Goal: Information Seeking & Learning: Find specific fact

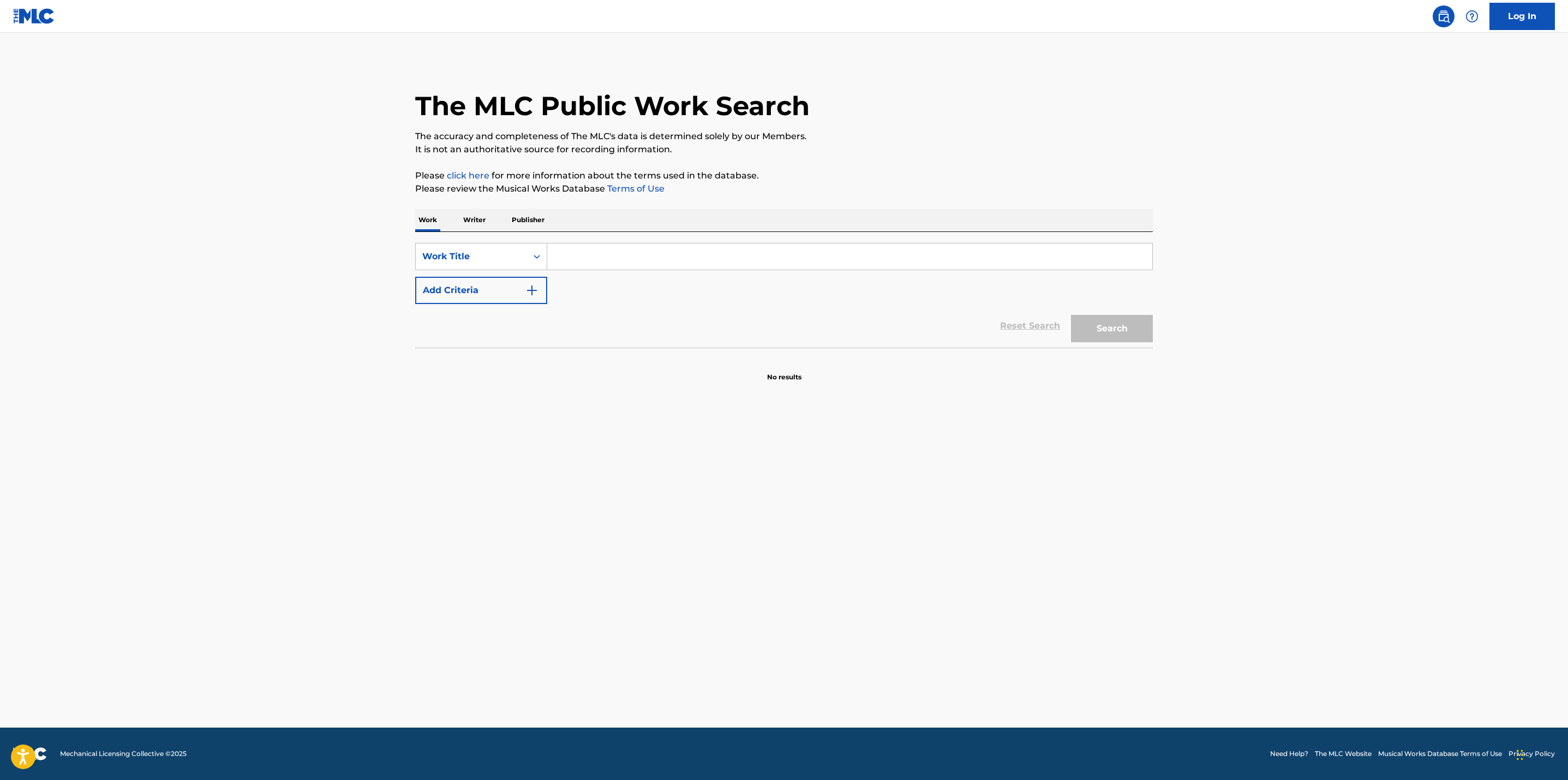
click at [603, 266] on input "Search Form" at bounding box center [850, 256] width 605 height 26
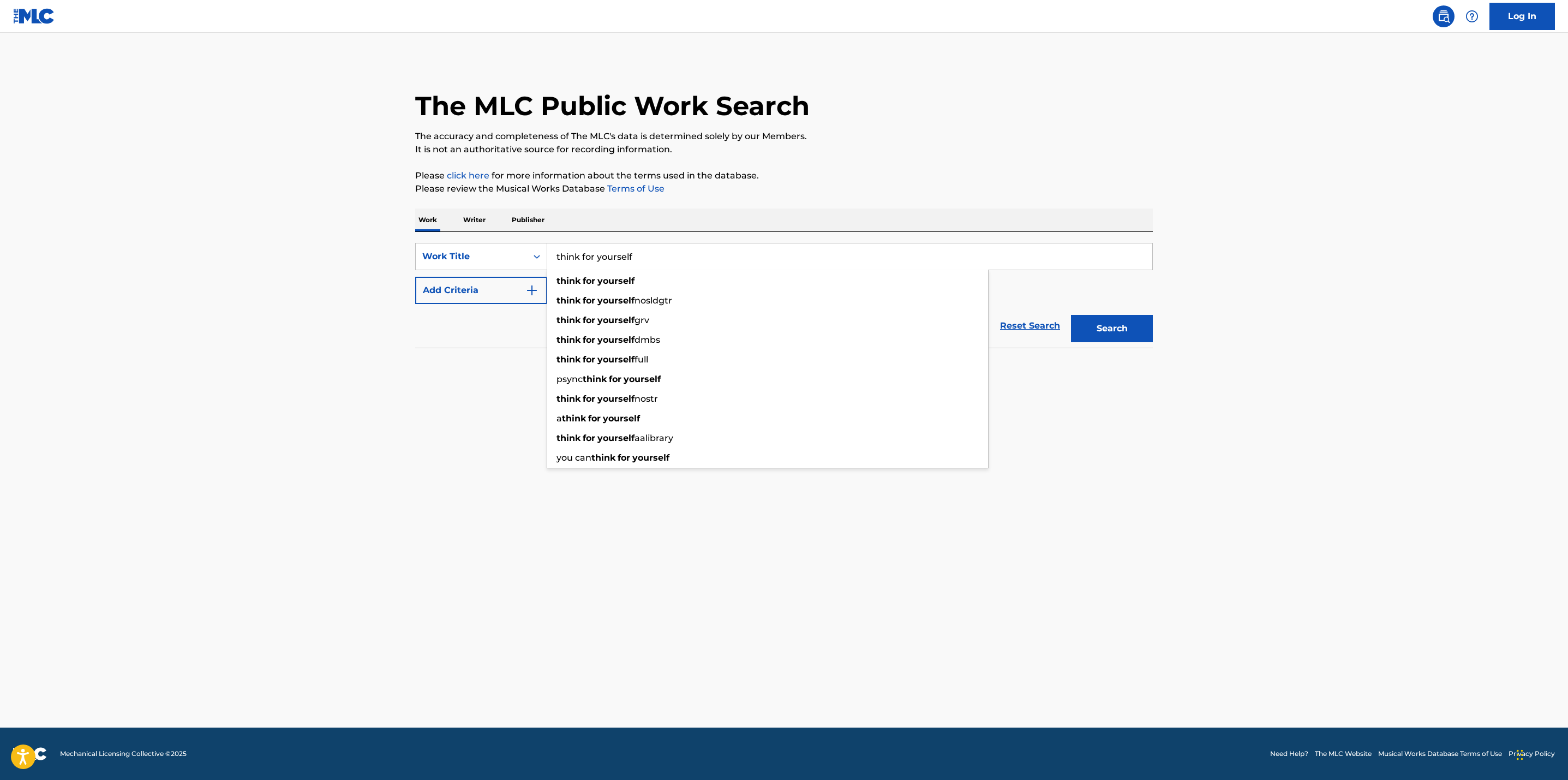
type input "think for yourself"
click at [402, 416] on main "The MLC Public Work Search The accuracy and completeness of The MLC's data is d…" at bounding box center [784, 380] width 1568 height 695
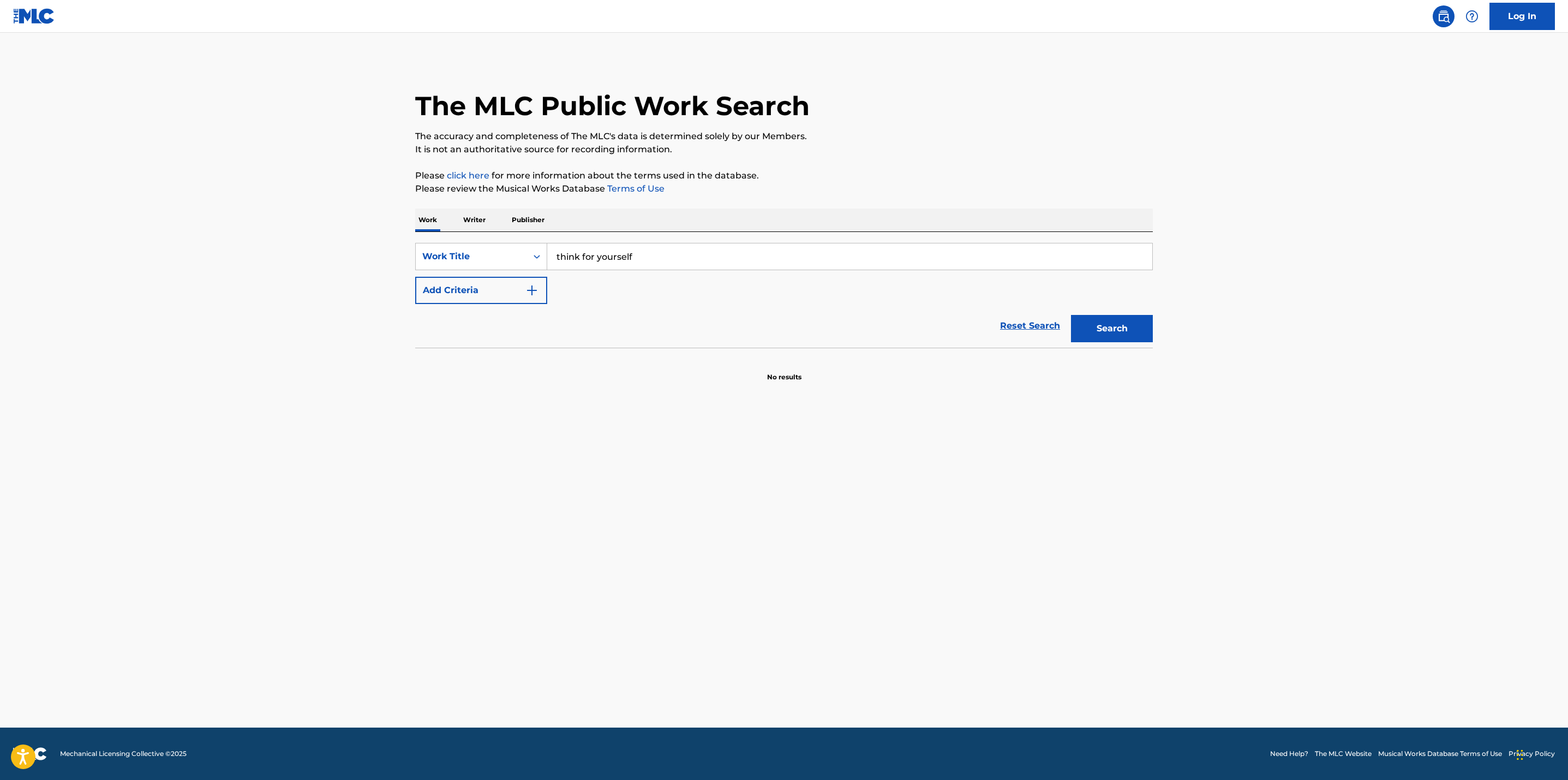
click at [534, 292] on img "Search Form" at bounding box center [532, 290] width 13 height 13
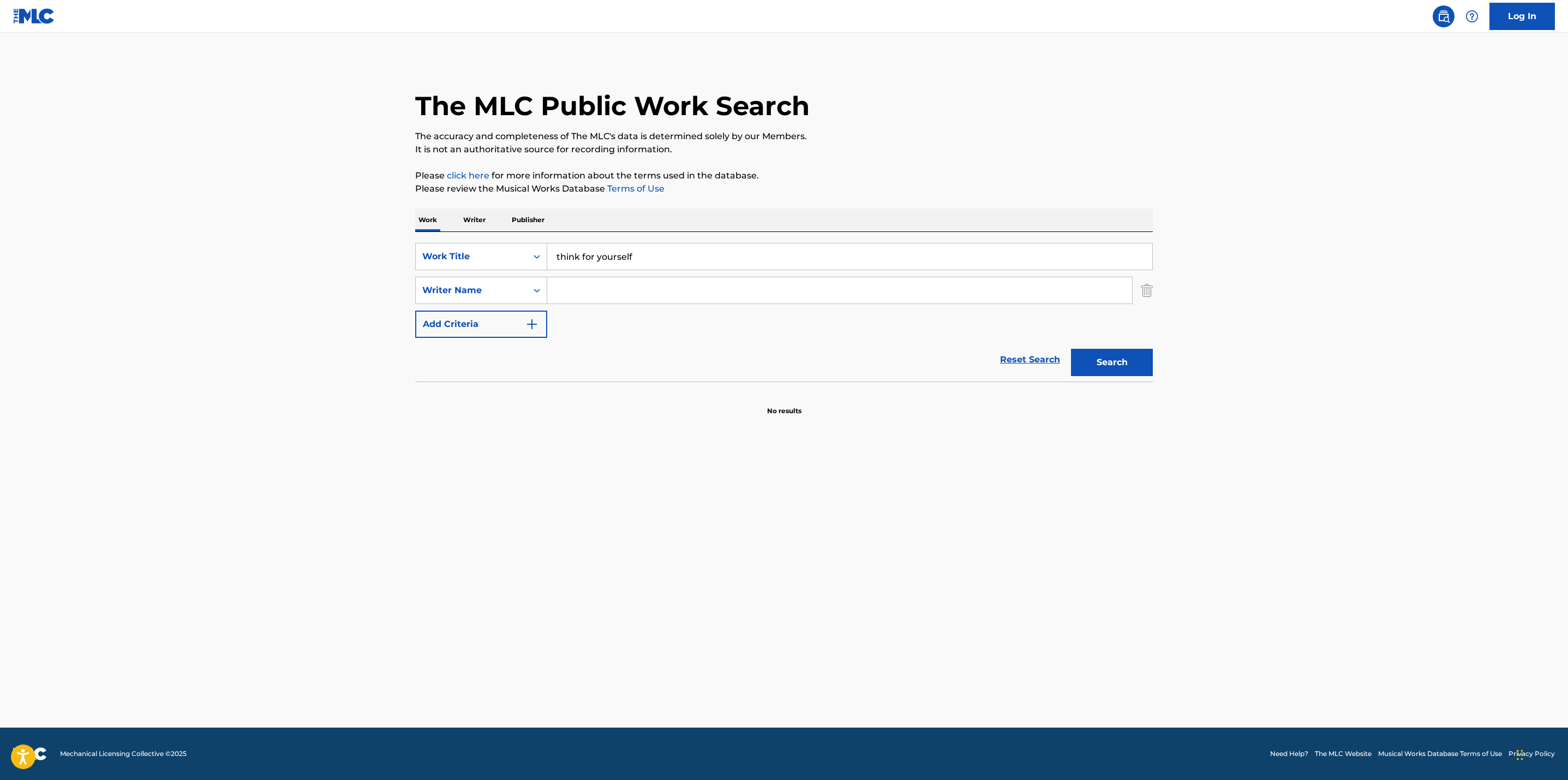
click at [606, 297] on input "Search Form" at bounding box center [839, 290] width 585 height 26
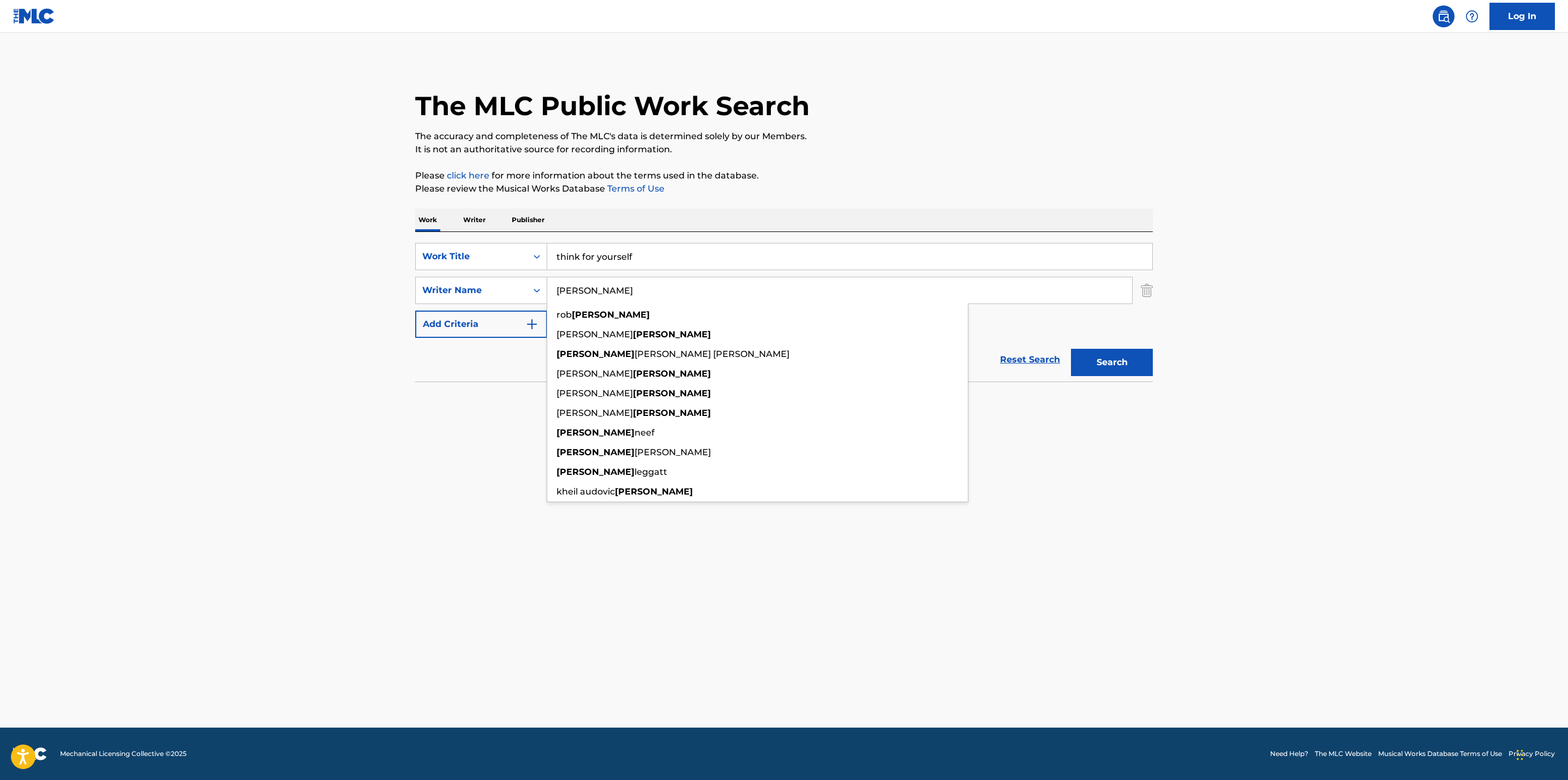
type input "[PERSON_NAME]"
click at [452, 434] on main "The MLC Public Work Search The accuracy and completeness of The MLC's data is d…" at bounding box center [784, 380] width 1568 height 695
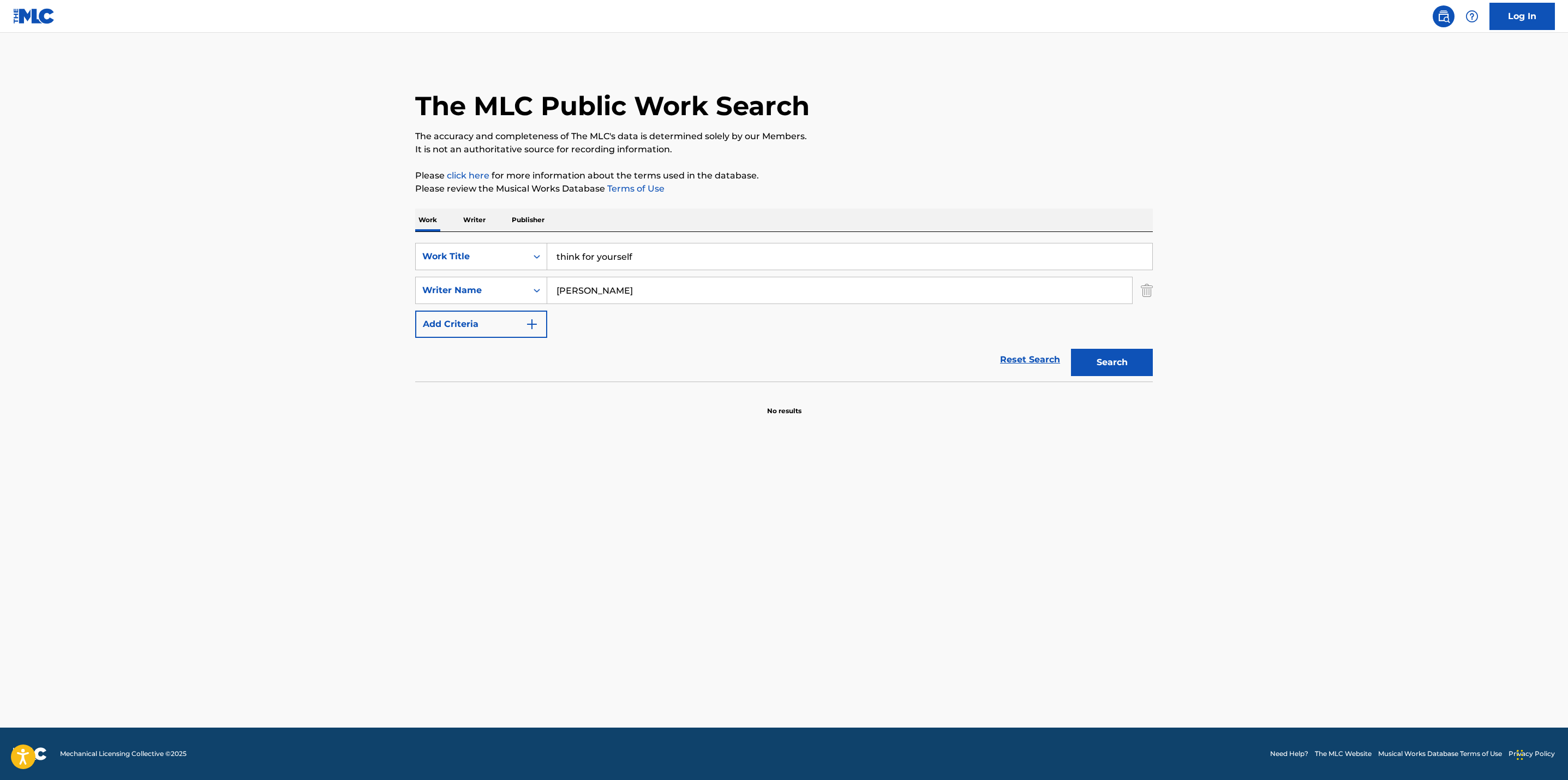
click at [1102, 357] on button "Search" at bounding box center [1111, 362] width 82 height 27
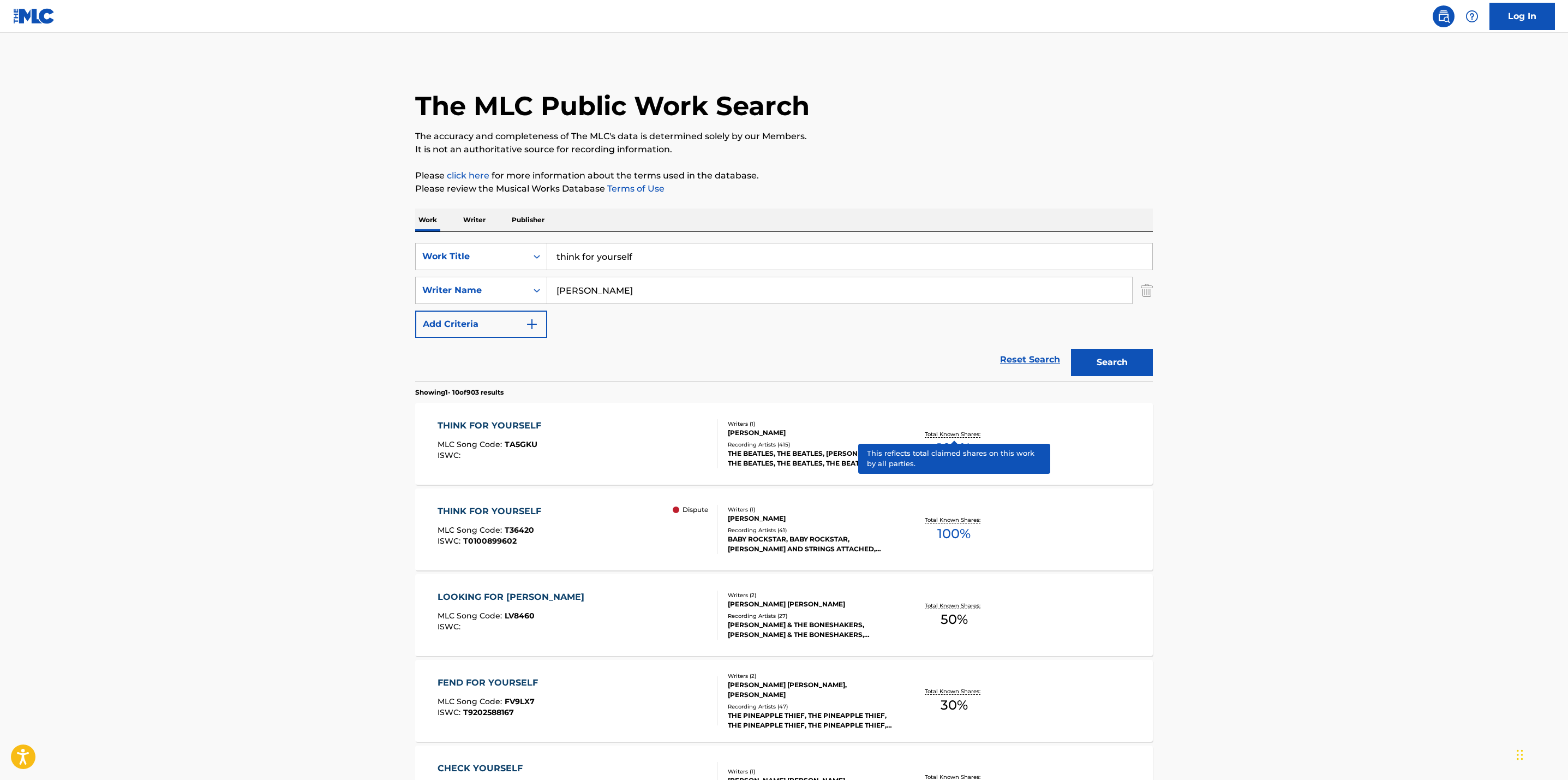
click at [950, 434] on p "Total Known Shares:" at bounding box center [954, 434] width 58 height 8
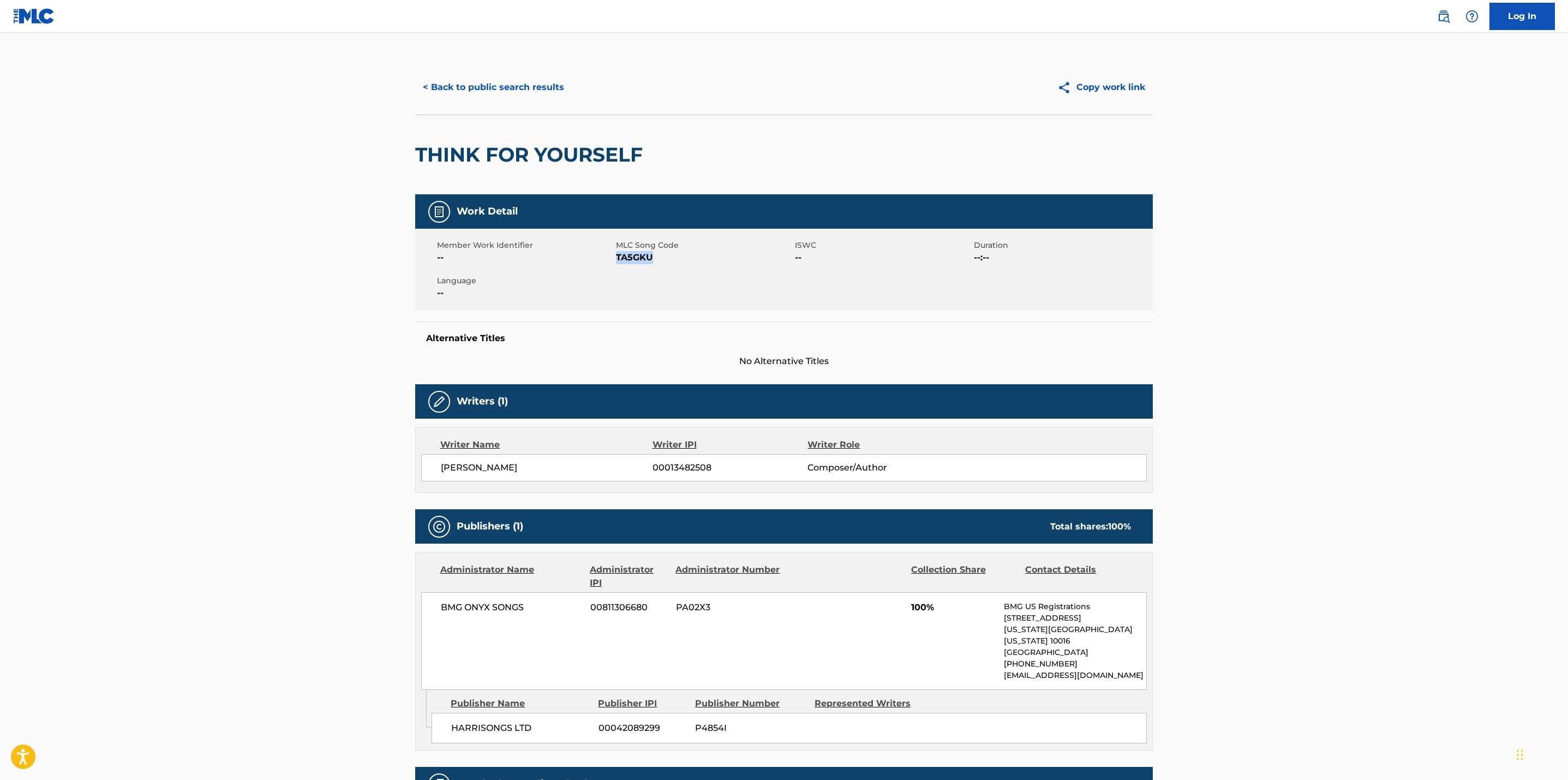
drag, startPoint x: 658, startPoint y: 259, endPoint x: 618, endPoint y: 258, distance: 40.0
click at [618, 258] on span "TA5GKU" at bounding box center [704, 258] width 177 height 13
copy span "TA5GKU"
